Goal: Use online tool/utility: Utilize a website feature to perform a specific function

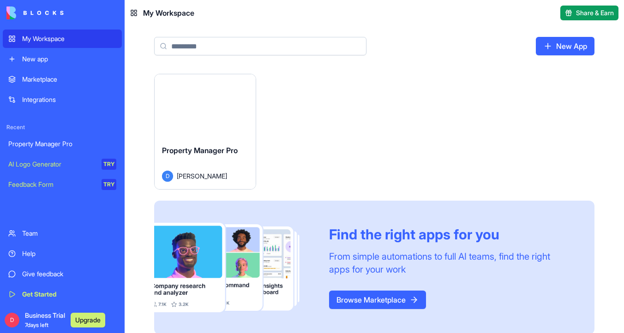
click at [224, 98] on button "Launch" at bounding box center [204, 105] width 69 height 18
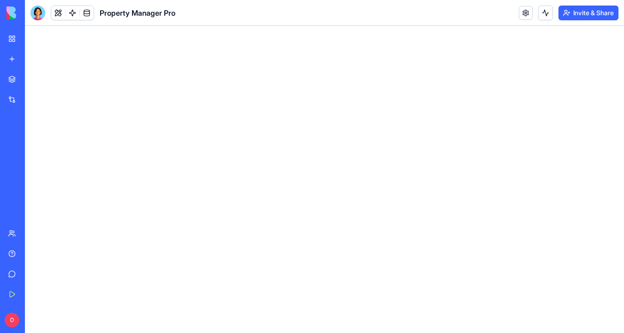
click at [37, 12] on div at bounding box center [37, 13] width 15 height 15
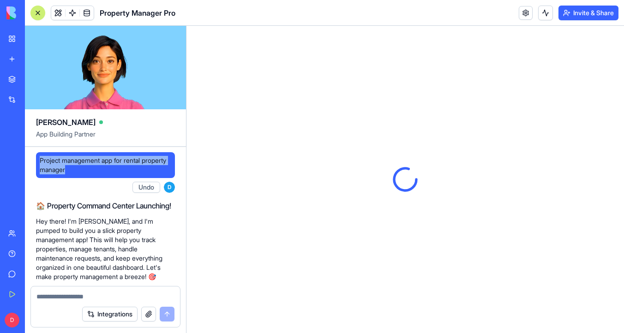
drag, startPoint x: 106, startPoint y: 166, endPoint x: 33, endPoint y: 155, distance: 73.3
copy span "Project management app for rental property manager"
